Goal: Transaction & Acquisition: Purchase product/service

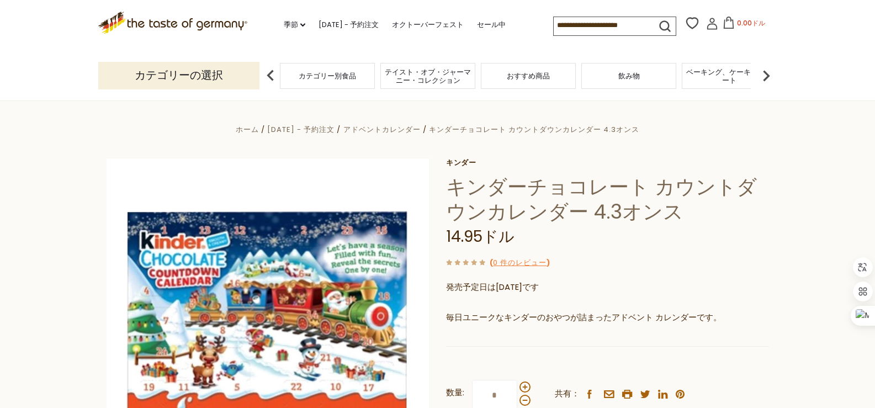
click at [338, 156] on div "ホーム [DATE] - 予約注文 アドベントカレンダー キンダーチョコレート カウントダウンカレンダー 4.3オンス キンダー キンダーチョコレート カウン…" at bounding box center [437, 335] width 679 height 425
click at [367, 25] on font "[DATE] - 予約注文" at bounding box center [349, 24] width 60 height 10
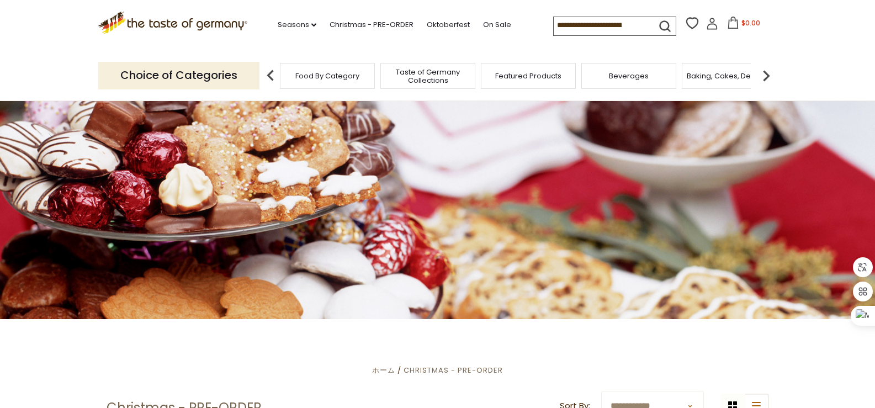
click at [710, 19] on icon at bounding box center [712, 24] width 12 height 12
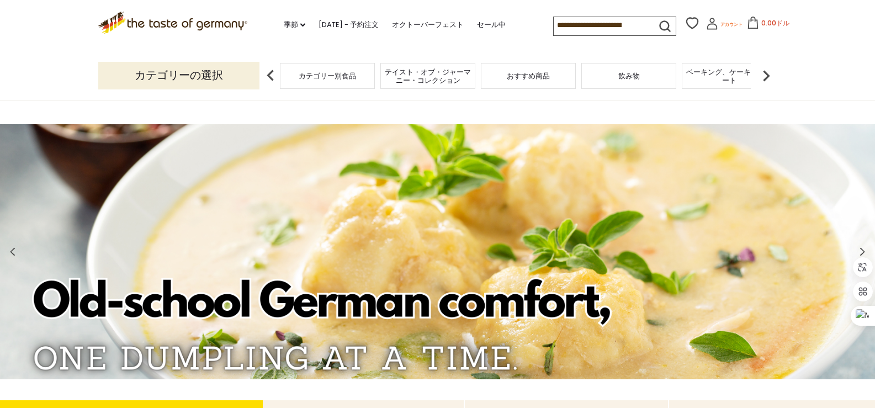
click at [717, 22] on link "アカウント" at bounding box center [724, 26] width 36 height 16
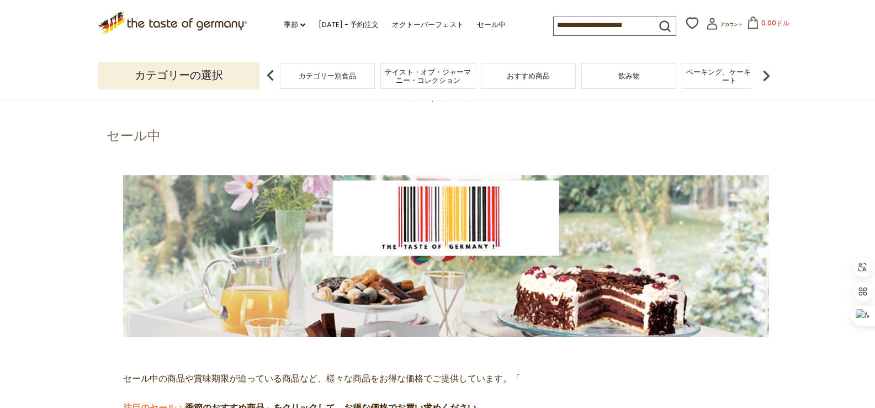
scroll to position [40, 0]
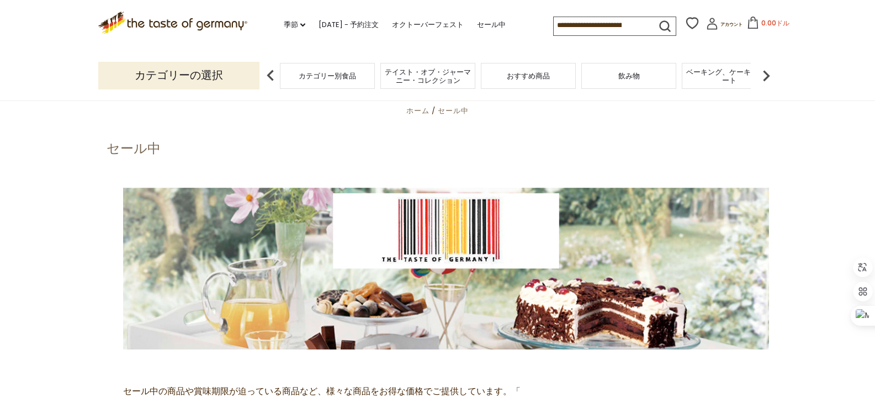
click at [266, 71] on img at bounding box center [270, 76] width 22 height 22
click at [272, 76] on img at bounding box center [270, 76] width 22 height 22
click at [295, 74] on div "カテゴリー別食品" at bounding box center [327, 76] width 95 height 26
click at [221, 74] on font "カテゴリーの選択" at bounding box center [179, 74] width 88 height 15
click at [268, 74] on img at bounding box center [270, 76] width 22 height 22
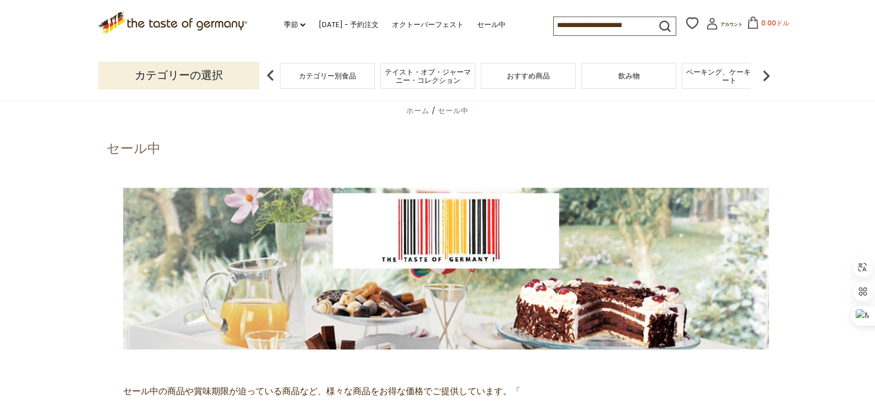
scroll to position [0, 0]
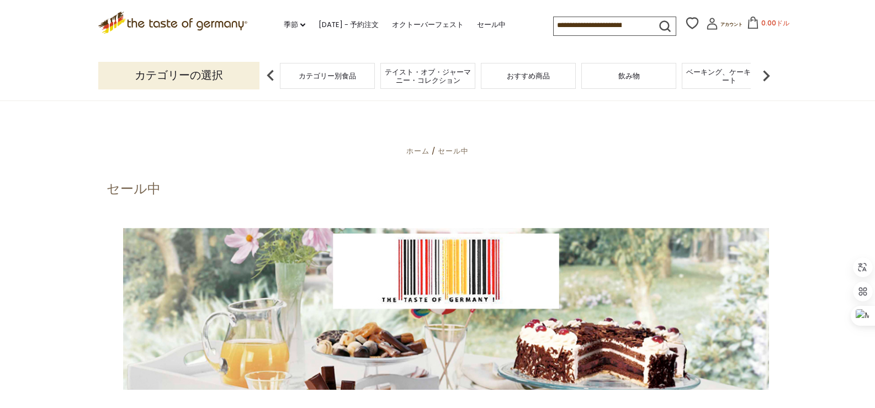
click at [230, 27] on icon at bounding box center [173, 21] width 150 height 19
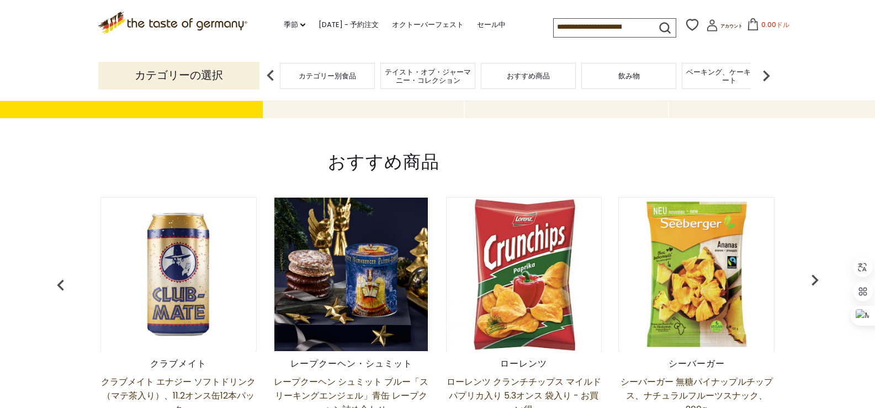
scroll to position [386, 0]
